Goal: Task Accomplishment & Management: Complete application form

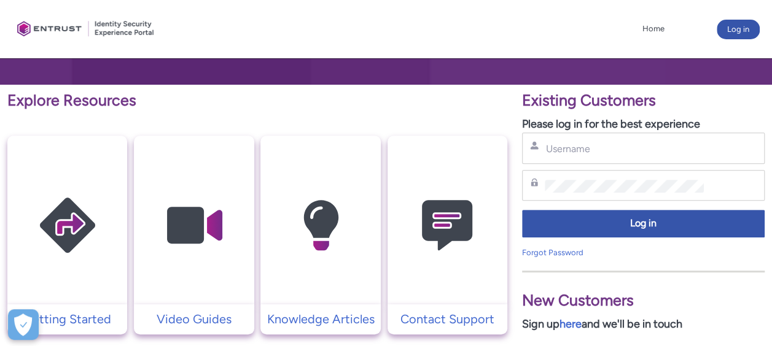
scroll to position [232, 0]
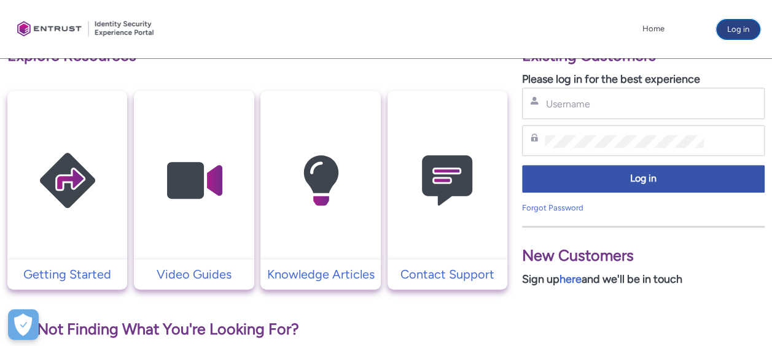
click at [752, 32] on button "Log in" at bounding box center [738, 30] width 43 height 20
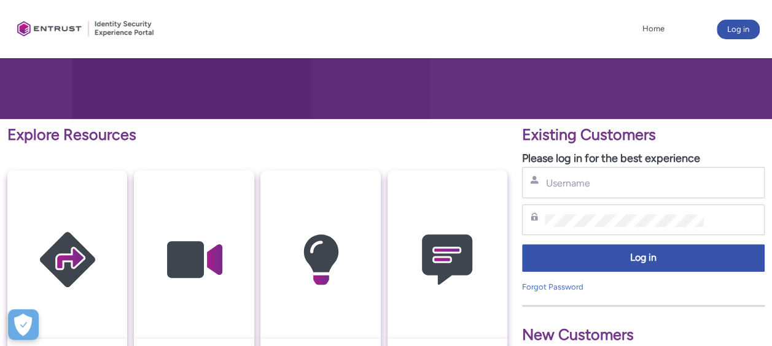
scroll to position [153, 0]
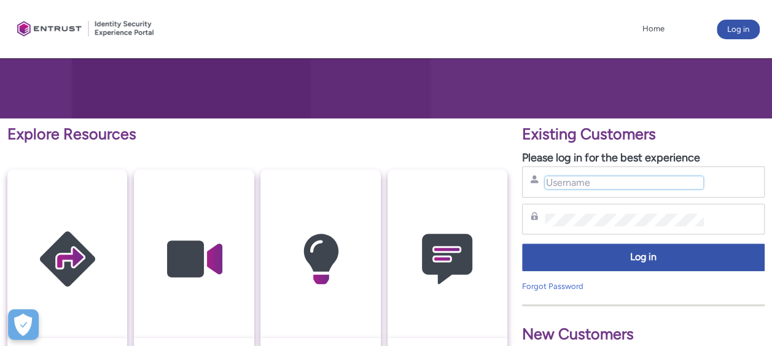
click at [601, 181] on input "Username" at bounding box center [624, 182] width 158 height 13
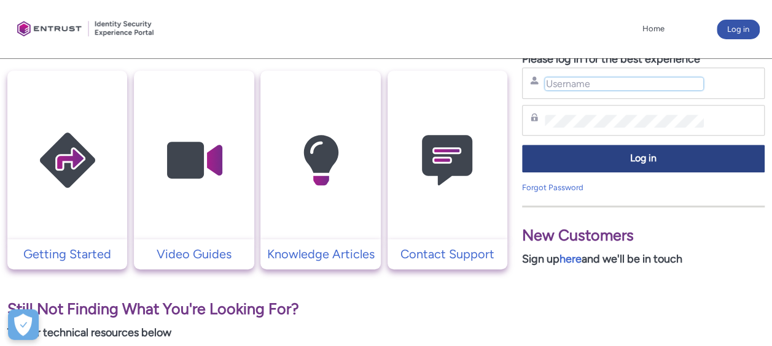
scroll to position [256, 0]
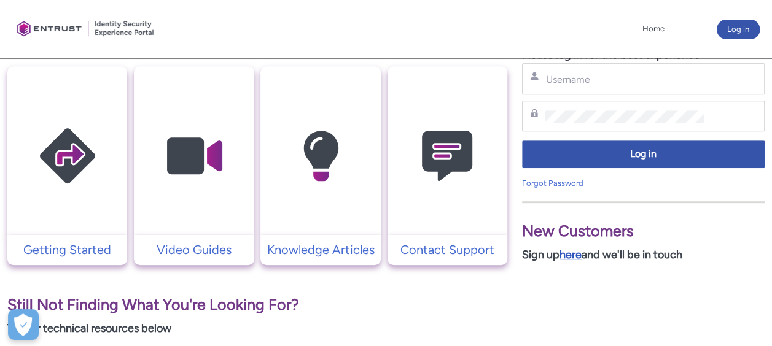
click at [574, 254] on link "here" at bounding box center [571, 255] width 22 height 14
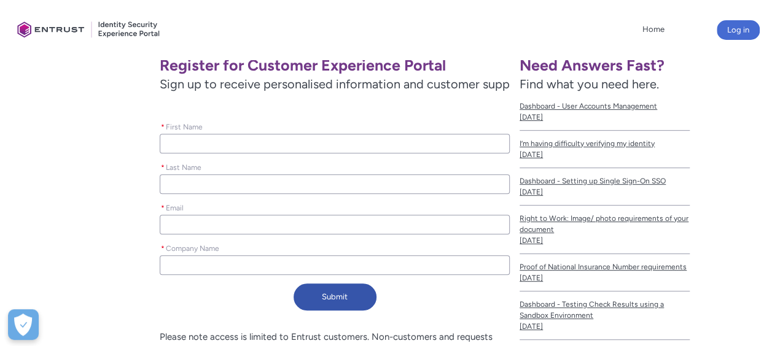
scroll to position [232, 0]
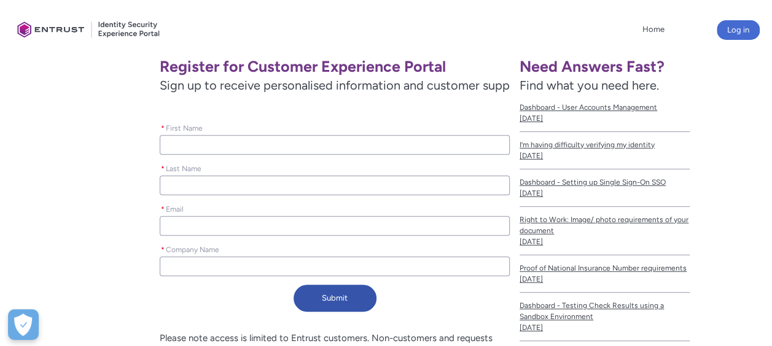
click at [226, 269] on input "* Company Name" at bounding box center [335, 267] width 350 height 20
click at [201, 137] on input "* First Name" at bounding box center [335, 145] width 350 height 20
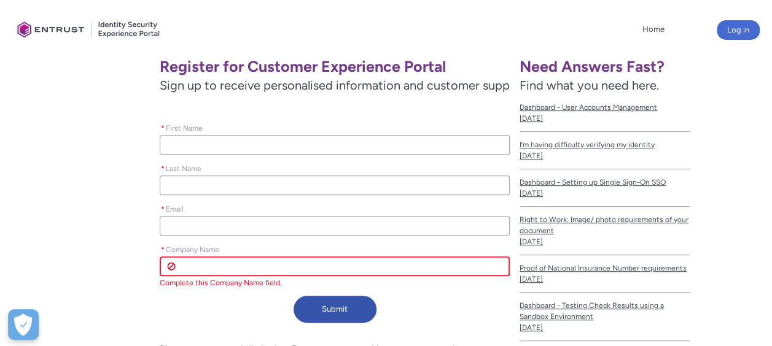
type lightning-primitive-input-simple "J"
type input "J"
type lightning-primitive-input-simple "Ju"
type input "Ju"
type lightning-primitive-input-simple "Jus"
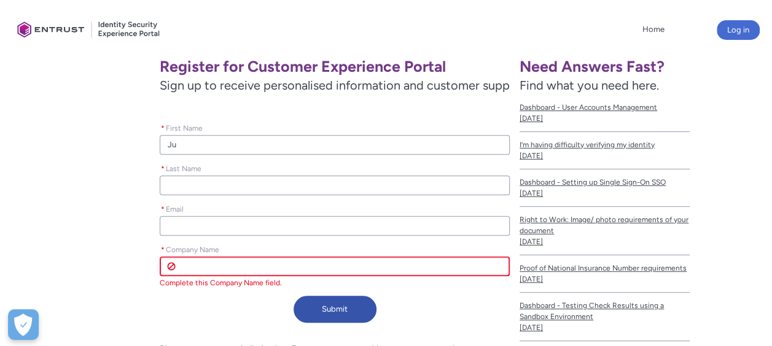
type input "Jus"
type lightning-primitive-input-simple "Just"
type input "Just"
type lightning-primitive-input-simple "Justy"
type input "Justy"
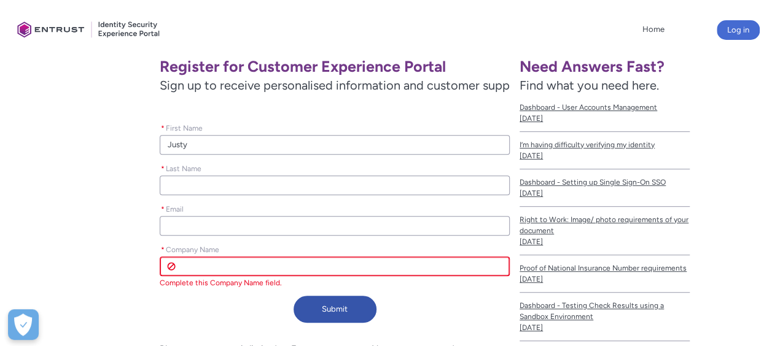
type lightning-primitive-input-simple "Justyn"
type input "Justyn"
type lightning-primitive-input-simple "Justyna"
type input "Justyna"
type lightning-primitive-input-simple "Ł"
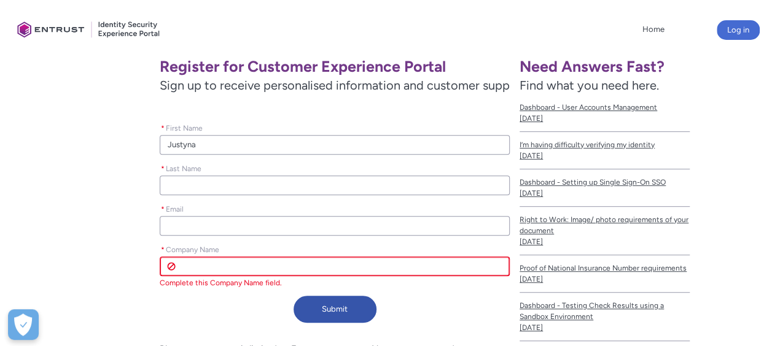
type input "Ł"
type lightning-primitive-input-simple "Ł"
type input "Ł"
type lightning-primitive-input-simple "Ło"
type input "Ło"
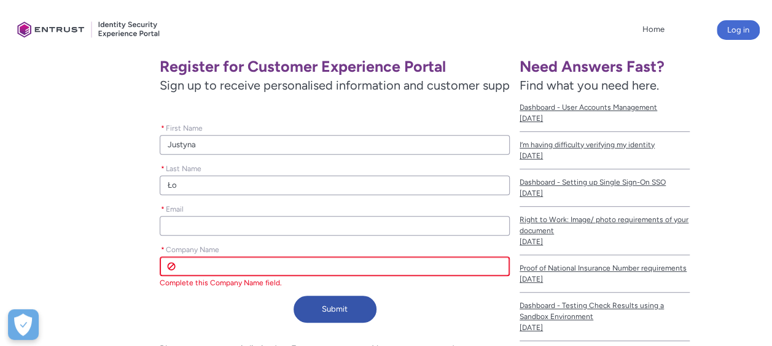
type lightning-primitive-input-simple "Łob"
type input "Łob"
type lightning-primitive-input-simple "Łobi"
type input "Łobi"
type lightning-primitive-input-simple "Łobiń"
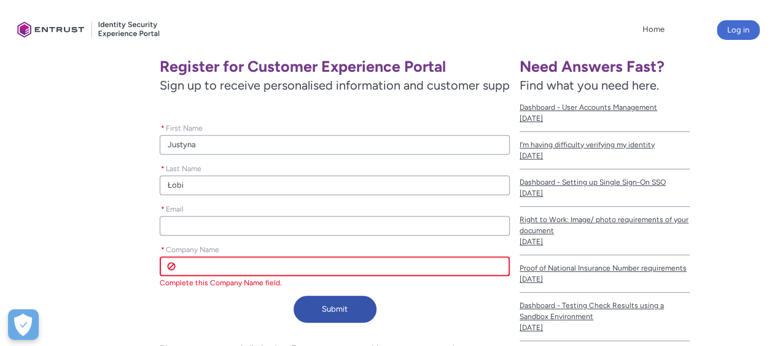
type input "Łobiń"
type lightning-primitive-input-simple "Łobińs"
type input "Łobińs"
type lightning-primitive-input-simple "Łobiń"
type input "Łobiń"
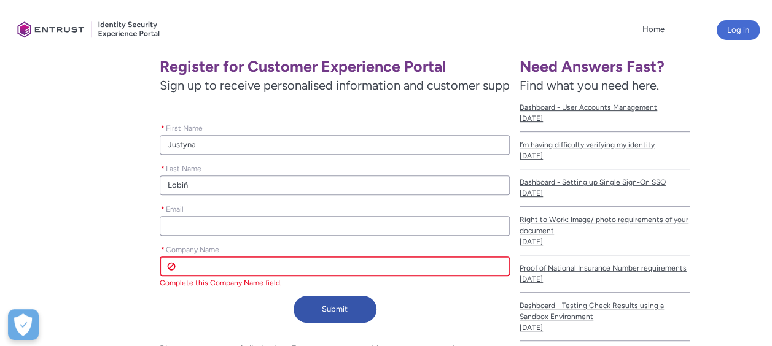
type lightning-primitive-input-simple "Łobi"
type input "Łobi"
type lightning-primitive-input-simple "Łob"
type input "Łob"
type lightning-primitive-input-simple "Ło"
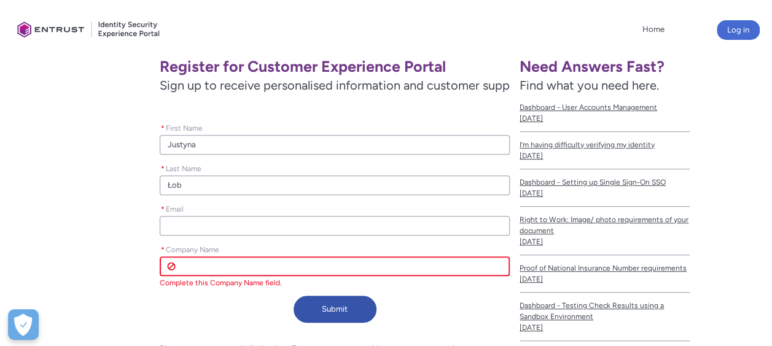
type input "Ło"
type lightning-primitive-input-simple "Ł"
type input "Ł"
type lightning-primitive-input-simple "L"
type input "L"
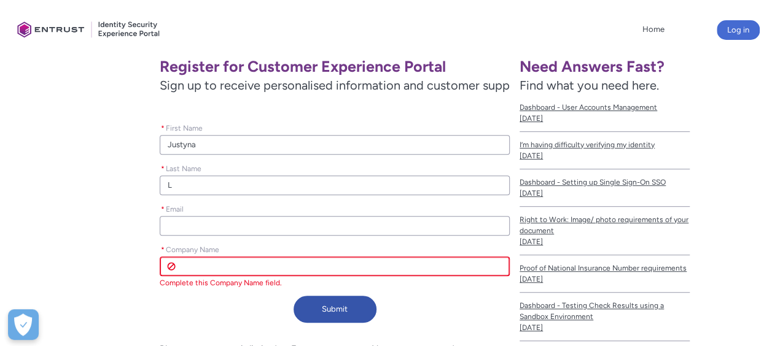
type lightning-primitive-input-simple "Lo"
type input "Lo"
type lightning-primitive-input-simple "Loi"
type input "Loi"
type lightning-primitive-input-simple "Lo"
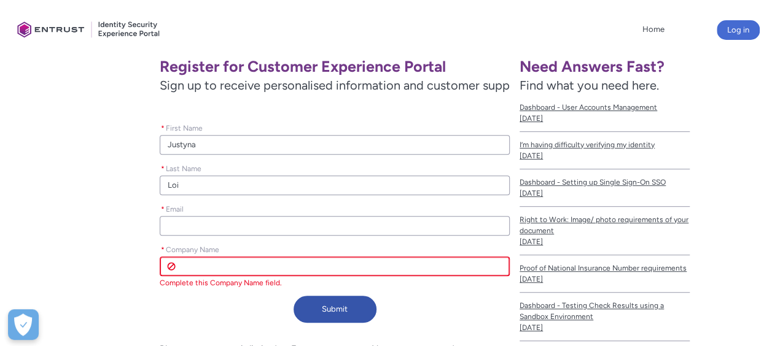
type input "Lo"
type lightning-primitive-input-simple "Lob"
type input "Lob"
type lightning-primitive-input-simple "Lobi"
type input "Lobi"
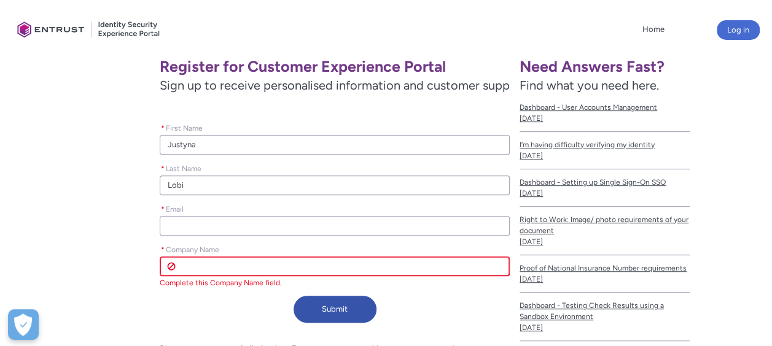
type lightning-primitive-input-simple "Lobin"
type input "Lobin"
type lightning-primitive-input-simple "Lobins"
type input "Lobins"
type lightning-primitive-input-simple "Lobinsk"
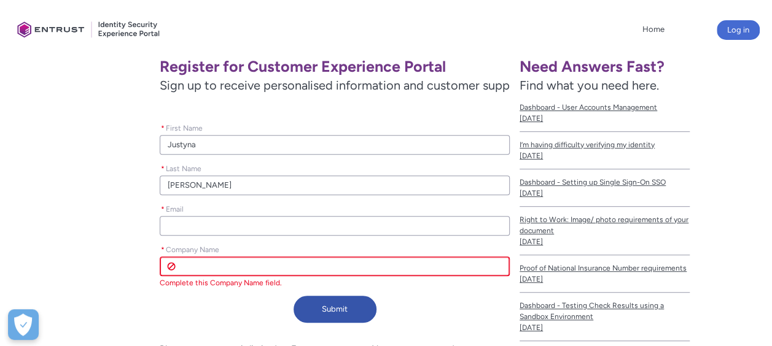
type input "Lobinsk"
type lightning-primitive-input-simple "Lobinska"
type input "Lobinska"
type lightning-primitive-input-simple "j"
type input "j"
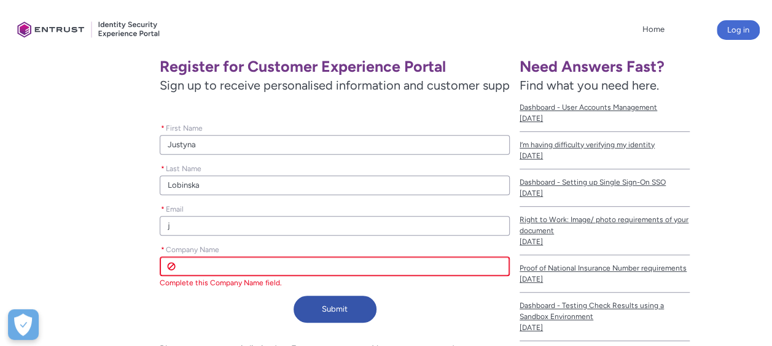
type lightning-primitive-input-simple "ju"
type input "ju"
type lightning-primitive-input-simple "jus"
type input "jus"
type lightning-primitive-input-simple "just"
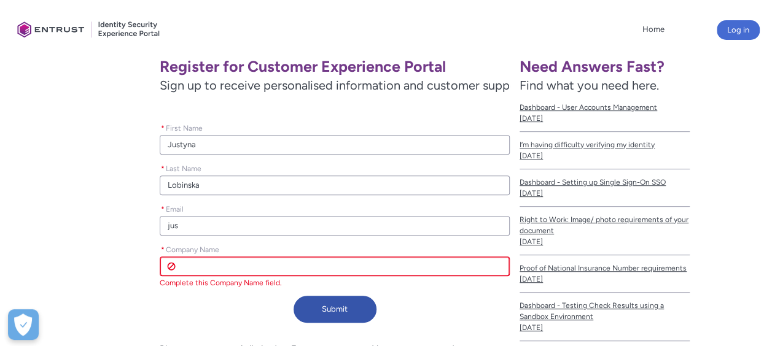
type input "just"
type lightning-primitive-input-simple "justy"
type input "justy"
type lightning-primitive-input-simple "[PERSON_NAME]"
type input "[PERSON_NAME]"
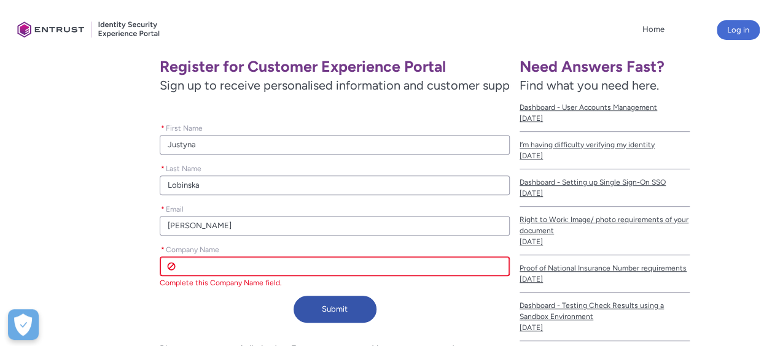
type lightning-primitive-input-simple "justyna"
type input "justyna"
type lightning-primitive-input-simple "justyna."
type input "justyna."
type lightning-primitive-input-simple "justyna.l"
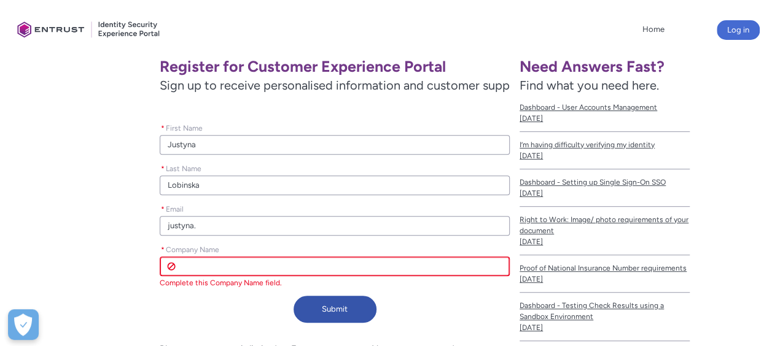
type input "justyna.l"
type lightning-primitive-input-simple "justyna.lo"
type input "justyna.lo"
type lightning-primitive-input-simple "justyna.lob"
type input "justyna.lob"
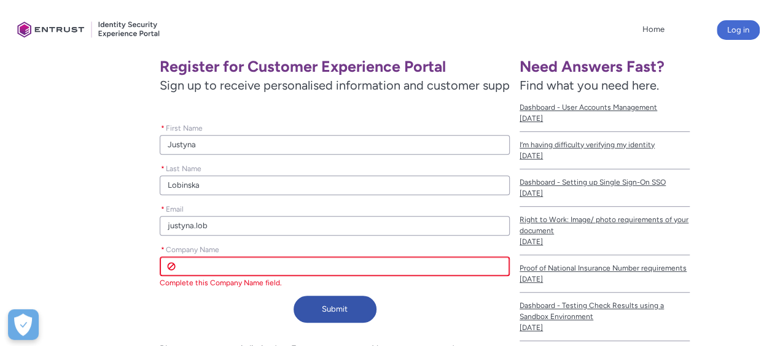
type lightning-primitive-input-simple "justyna.lobi"
type input "justyna.lobi"
type lightning-primitive-input-simple "justyna.lobin"
type input "justyna.lobin"
type lightning-primitive-input-simple "justyna.[PERSON_NAME]"
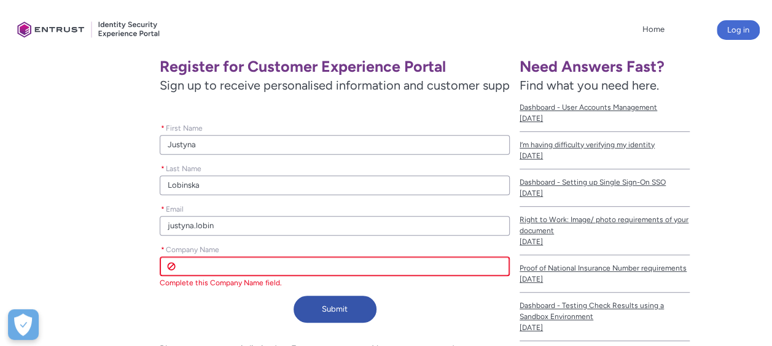
type input "justyna.[PERSON_NAME]"
type lightning-primitive-input-simple "justyna.lobinsk"
type input "justyna.lobinsk"
type lightning-primitive-input-simple "justyna.lobinska"
type input "justyna.lobinska"
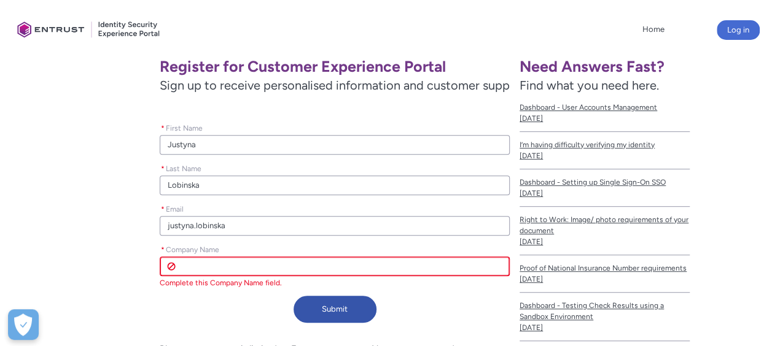
type lightning-primitive-input-simple "justyna.lobinska@"
type input "justyna.lobinska@"
type lightning-primitive-input-simple "justyna.lobinska@b"
type input "justyna.lobinska@b"
type lightning-primitive-input-simple "justyna.lobinska@ba"
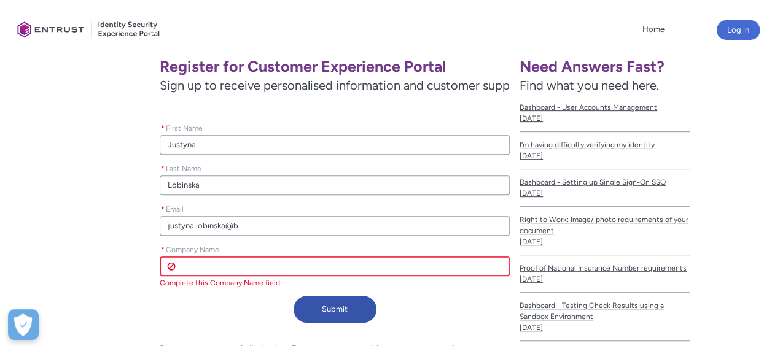
type input "justyna.lobinska@ba"
type lightning-primitive-input-simple "justyna.lobinska@ban"
type input "justyna.lobinska@ban"
type lightning-primitive-input-simple "justyna.lobinska@bank"
type input "justyna.lobinska@bank"
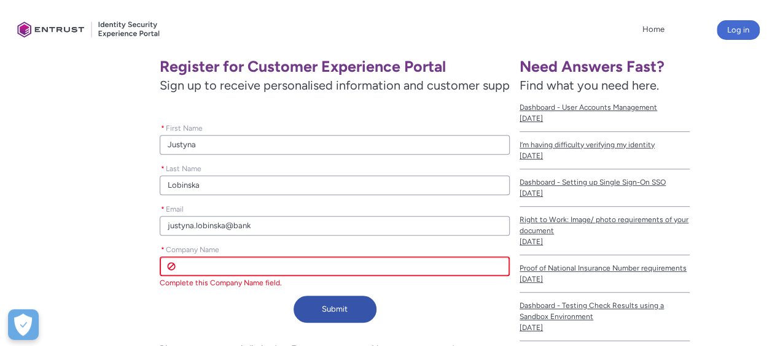
type lightning-primitive-input-simple "justyna.lobinska@bankm"
type input "justyna.lobinska@bankm"
type lightning-primitive-input-simple "justyna.lobinska@bankmi"
type input "justyna.lobinska@bankmi"
type lightning-primitive-input-simple "justyna.lobinska@bankmil"
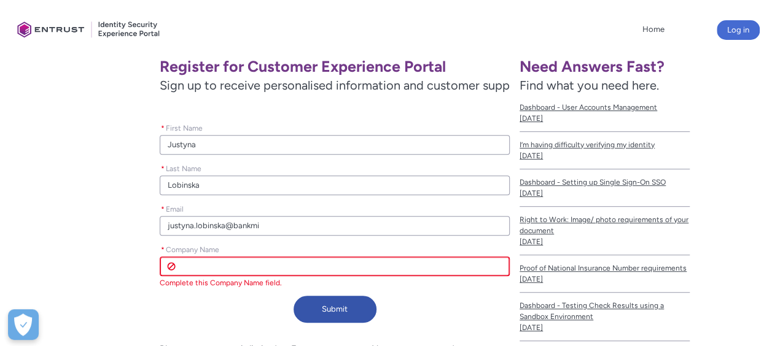
type input "justyna.lobinska@bankmil"
type lightning-primitive-input-simple "justyna.lobinska@bankmill"
type input "justyna.lobinska@bankmill"
type lightning-primitive-input-simple "justyna.lobinska@bankmille"
type input "justyna.lobinska@bankmille"
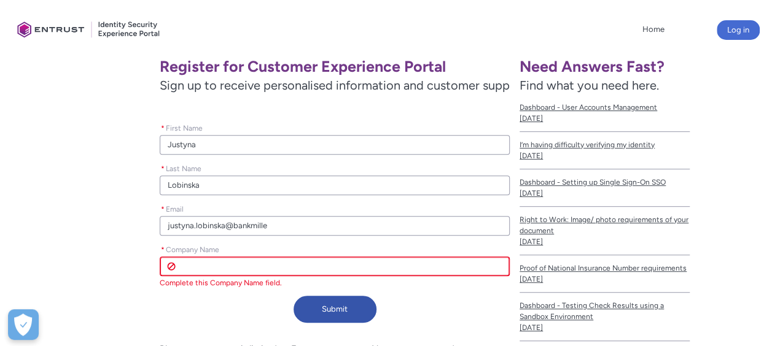
type lightning-primitive-input-simple "justyna.lobinska@bankmillen"
type input "justyna.lobinska@bankmillen"
type lightning-primitive-input-simple "justyna.lobinska@bankmillenn"
type input "justyna.lobinska@bankmillenn"
type lightning-primitive-input-simple "justyna.lobinska@bankmillenni"
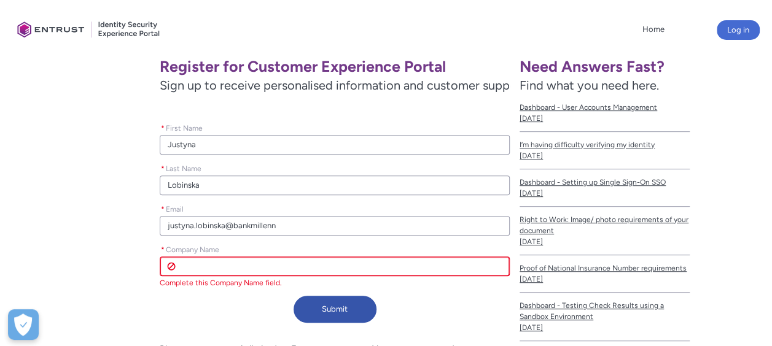
type input "justyna.lobinska@bankmillenni"
type lightning-primitive-input-simple "justyna.lobinska@bankmillenniu"
type input "justyna.lobinska@bankmillenniu"
type lightning-primitive-input-simple "justyna.lobinska@bankmillennium"
type input "justyna.lobinska@bankmillennium"
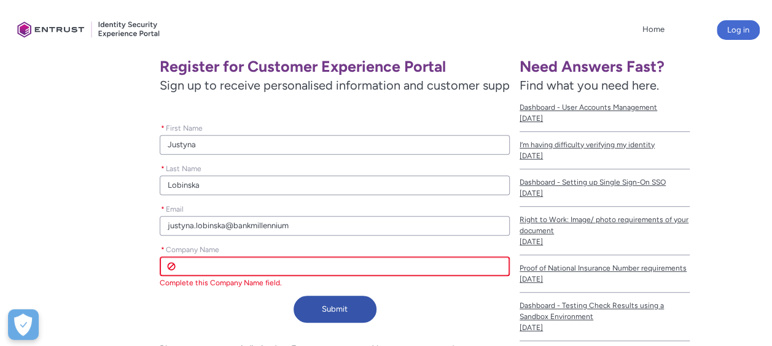
type lightning-primitive-input-simple "justyna.lobinska@bankmillennium."
type input "justyna.lobinska@bankmillennium."
type lightning-primitive-input-simple "justyna.lobinska@bankmillennium.p"
type input "justyna.lobinska@bankmillennium.p"
type lightning-primitive-input-simple "[EMAIL_ADDRESS][DOMAIN_NAME]"
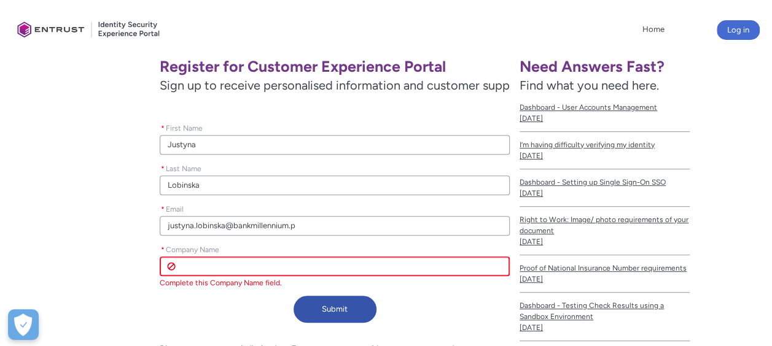
type input "[EMAIL_ADDRESS][DOMAIN_NAME]"
click at [240, 262] on input "* Company Name" at bounding box center [335, 267] width 350 height 20
type lightning-primitive-input-simple "B"
type input "B"
type lightning-primitive-input-simple "Ba"
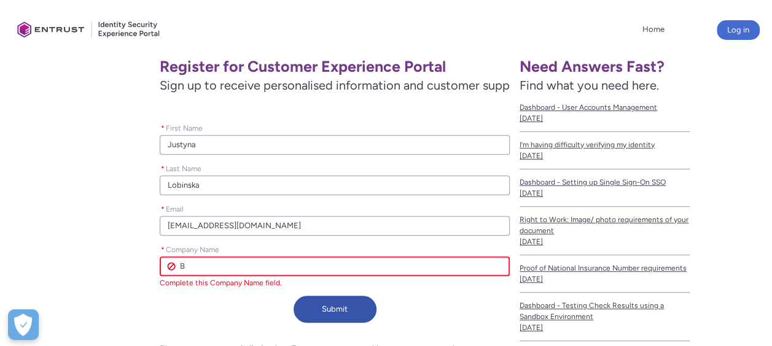
type input "Ba"
type lightning-primitive-input-simple "Ban"
type input "Ban"
type lightning-primitive-input-simple "Bank"
type input "Bank"
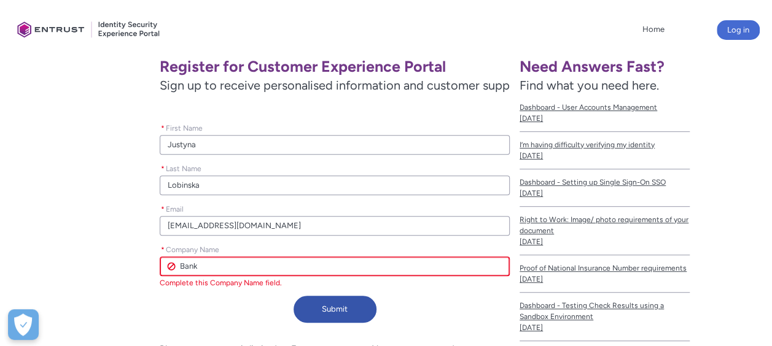
type lightning-primitive-input-simple "Bank"
type input "Bank"
type lightning-primitive-input-simple "Bank M"
type input "Bank M"
type lightning-primitive-input-simple "Bank Mi"
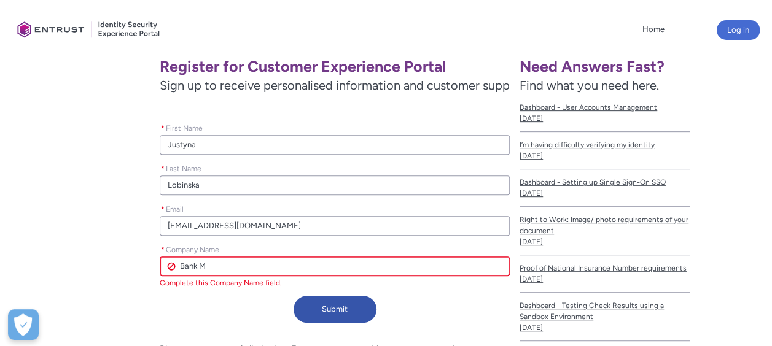
type input "Bank Mi"
type lightning-primitive-input-simple "Bank Mil"
type input "Bank Mil"
type lightning-primitive-input-simple "Bank Mill"
type input "Bank Mill"
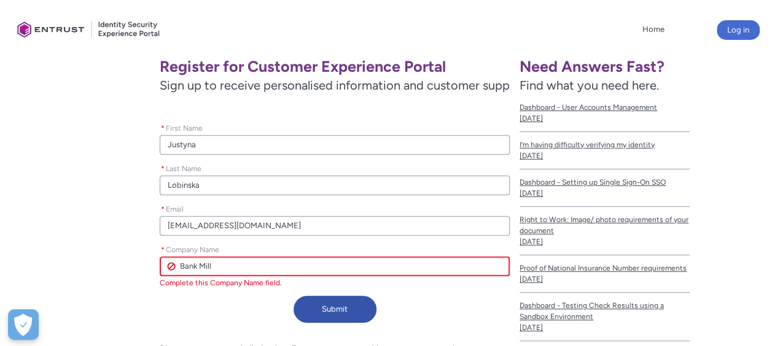
type lightning-primitive-input-simple "Bank Mille"
type input "Bank Mille"
type lightning-primitive-input-simple "Bank Millen"
type input "Bank Millen"
type lightning-primitive-input-simple "Bank Millenn"
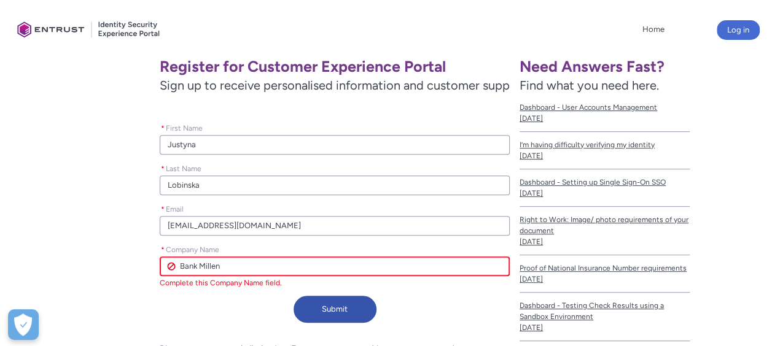
type input "Bank Millenn"
type lightning-primitive-input-simple "Bank Millenni"
type input "Bank Millenni"
type lightning-primitive-input-simple "Bank Millenniu"
type input "Bank Millenniu"
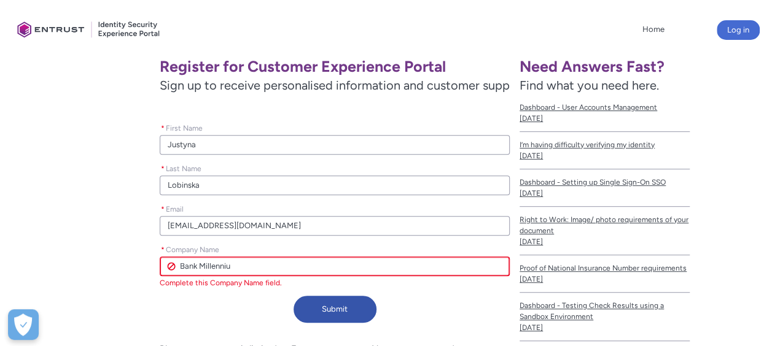
type lightning-primitive-input-simple "Bank Millennium"
type input "Bank Millennium"
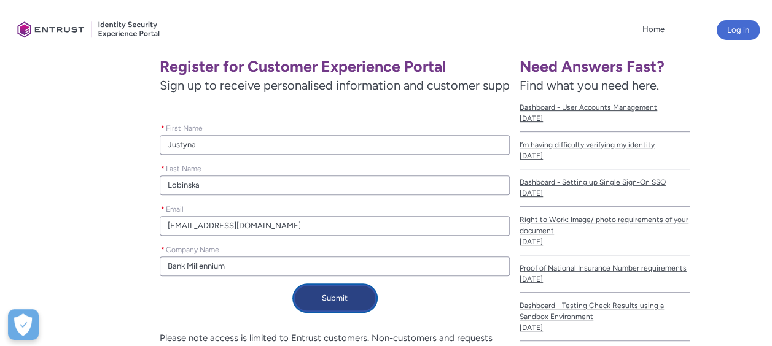
click at [354, 317] on div "Register for Customer Experience Portal Sign up to receive personalised informa…" at bounding box center [260, 221] width 500 height 342
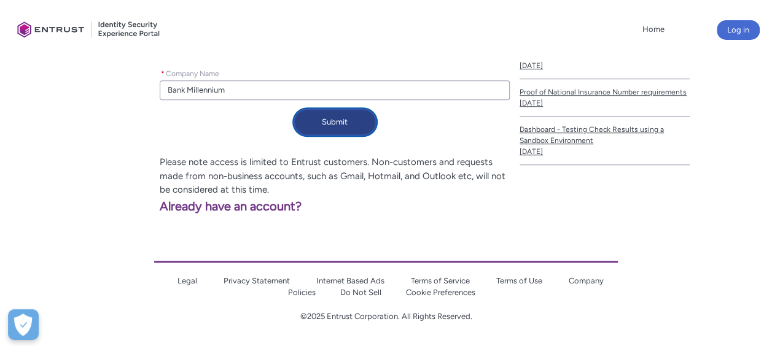
scroll to position [372, 0]
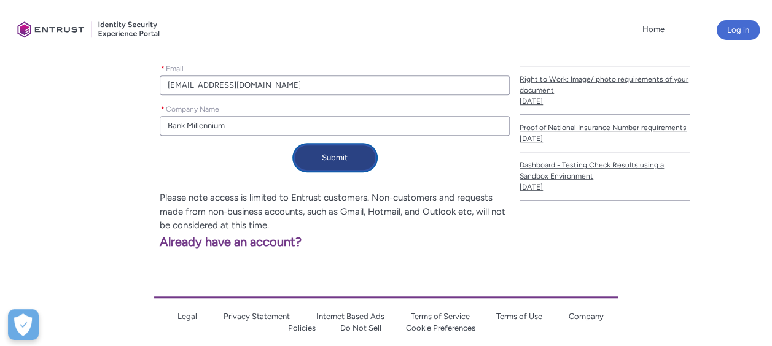
click at [345, 160] on button "Submit" at bounding box center [335, 157] width 83 height 27
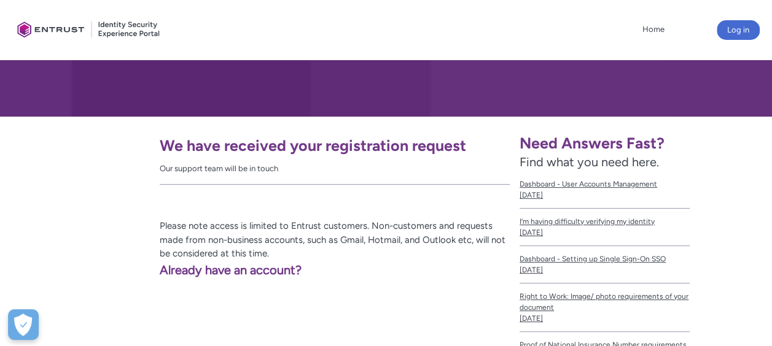
scroll to position [156, 0]
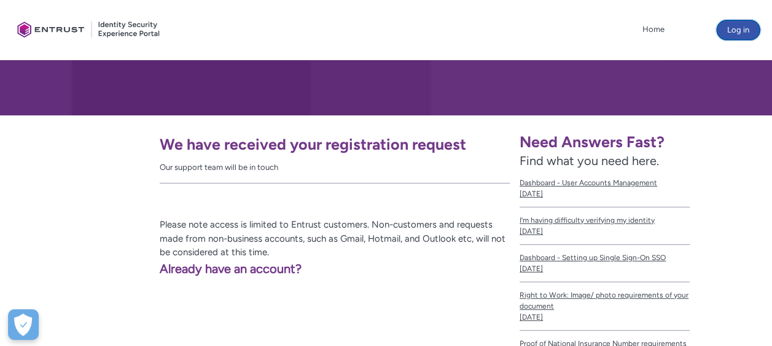
click at [744, 34] on button "Log in" at bounding box center [738, 30] width 43 height 20
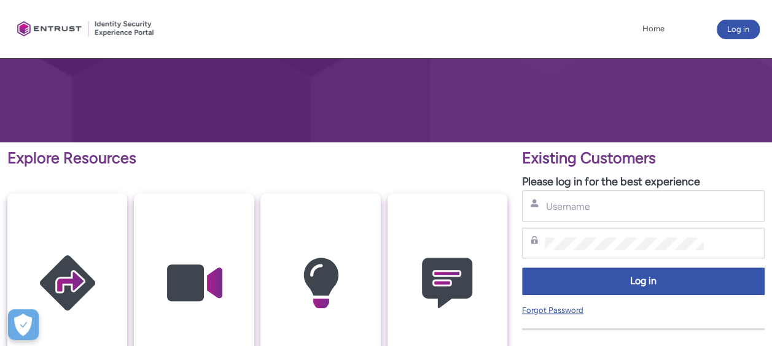
click at [555, 306] on link "Forgot Password" at bounding box center [552, 310] width 61 height 9
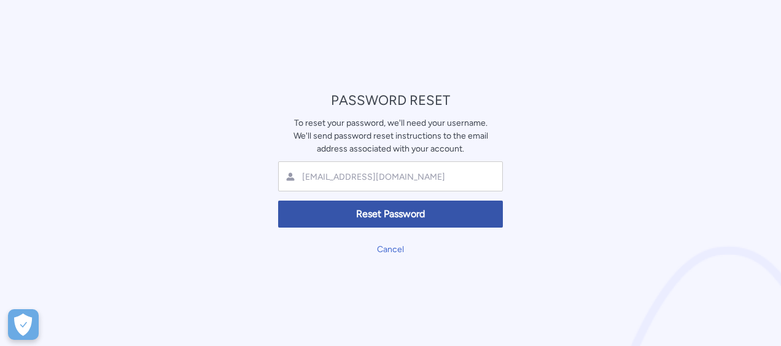
type input "justyna.lobinska@bankmillennium.pl"
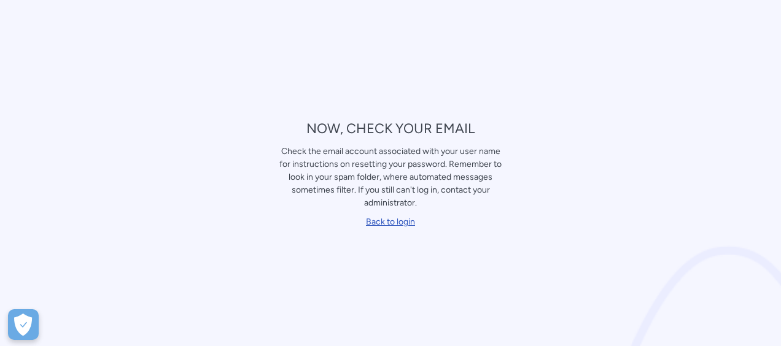
click at [401, 217] on link "Back to login" at bounding box center [390, 222] width 49 height 10
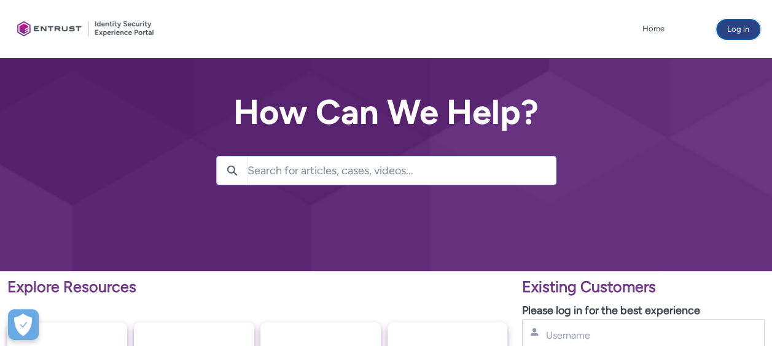
click at [733, 23] on button "Log in" at bounding box center [738, 30] width 43 height 20
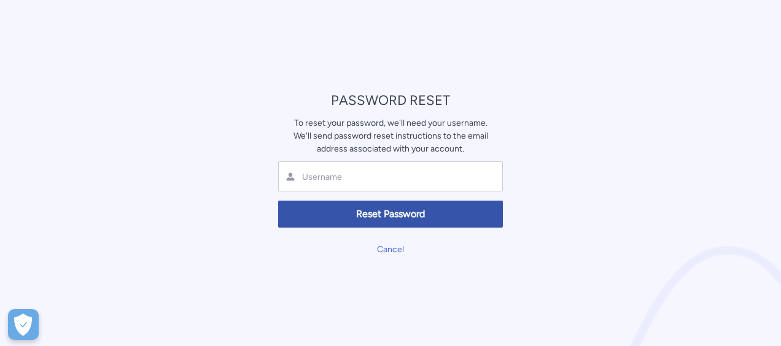
click at [341, 170] on div at bounding box center [390, 177] width 225 height 30
click at [332, 178] on input "text" at bounding box center [374, 177] width 146 height 12
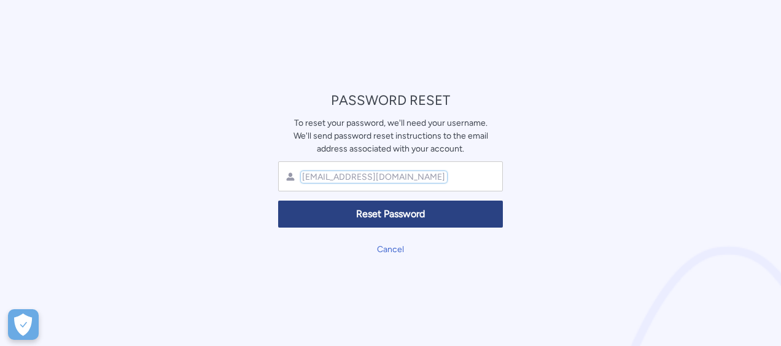
type input "[EMAIL_ADDRESS][DOMAIN_NAME]"
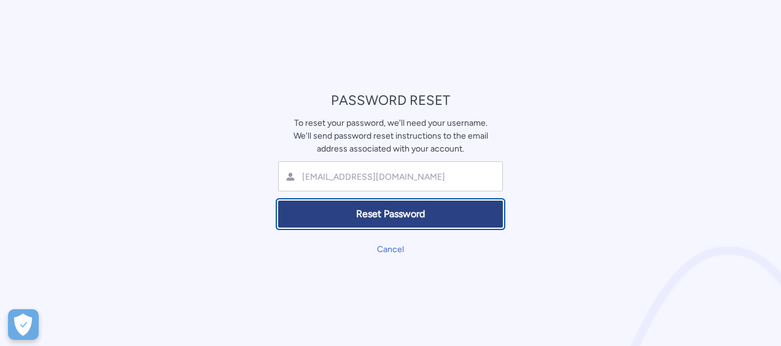
click at [429, 211] on span "Reset Password" at bounding box center [390, 215] width 209 height 14
